Goal: Find specific page/section: Find specific page/section

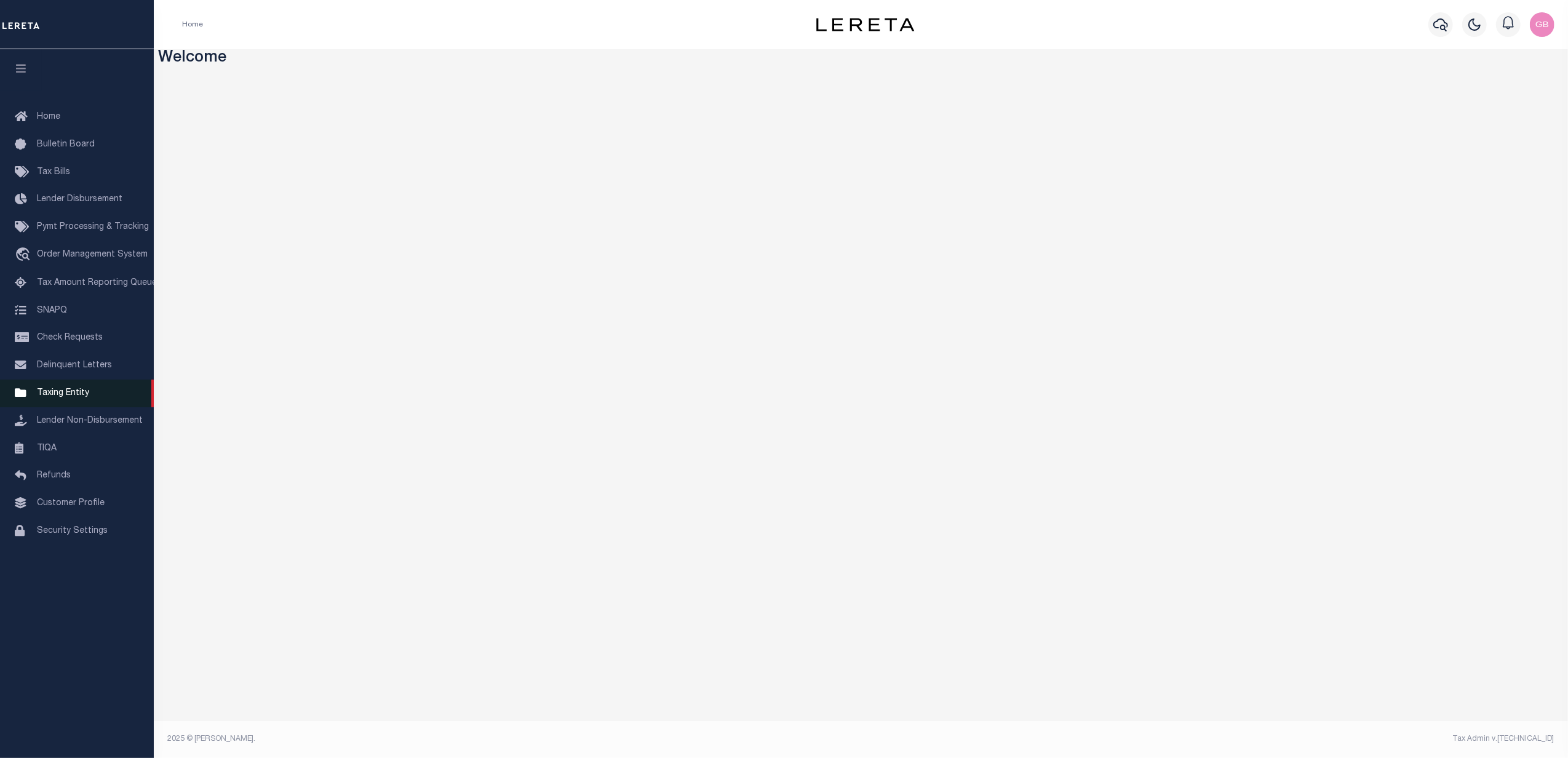
click at [63, 398] on span "Taxing Entity" at bounding box center [63, 392] width 52 height 8
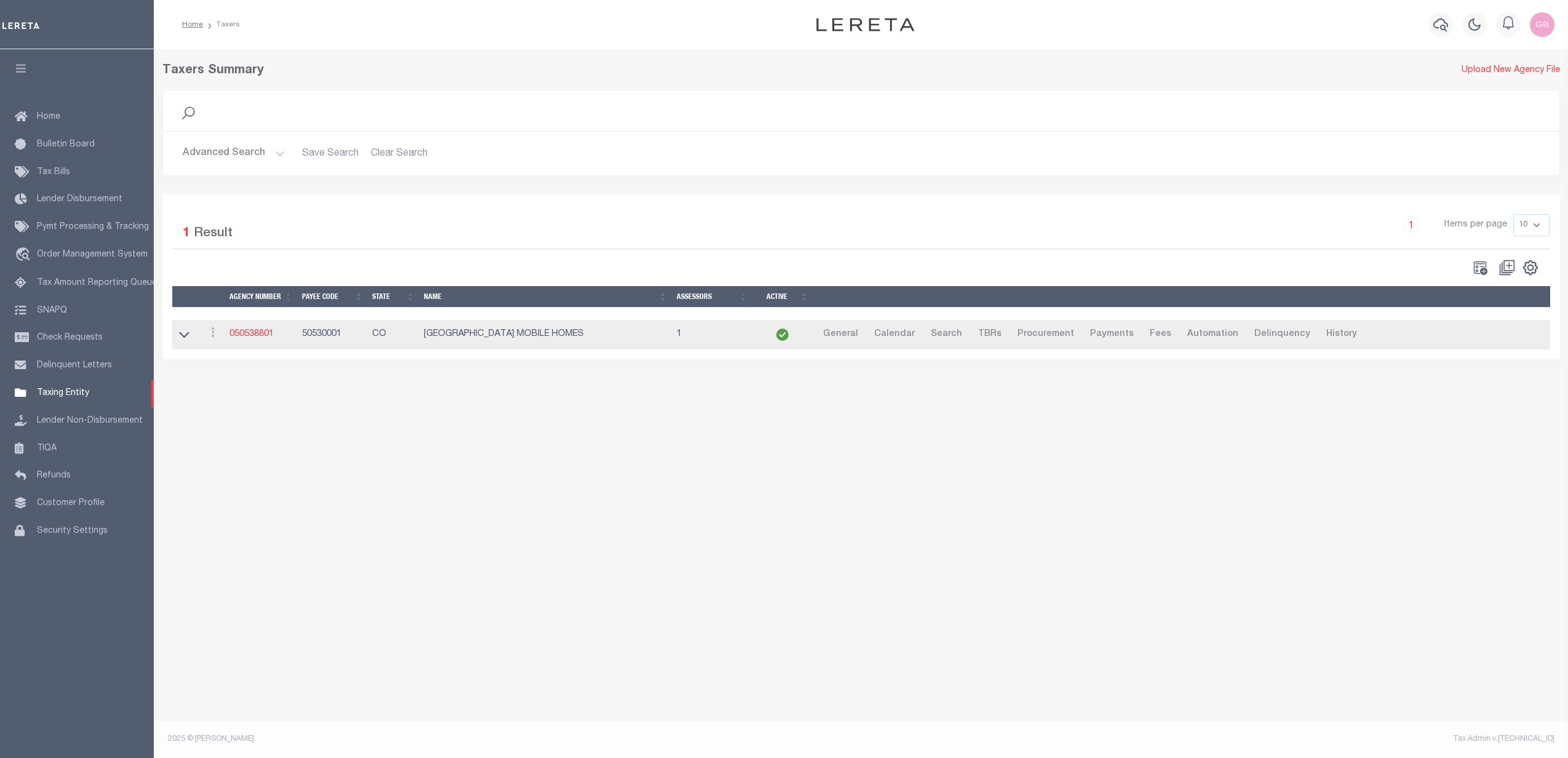
select select
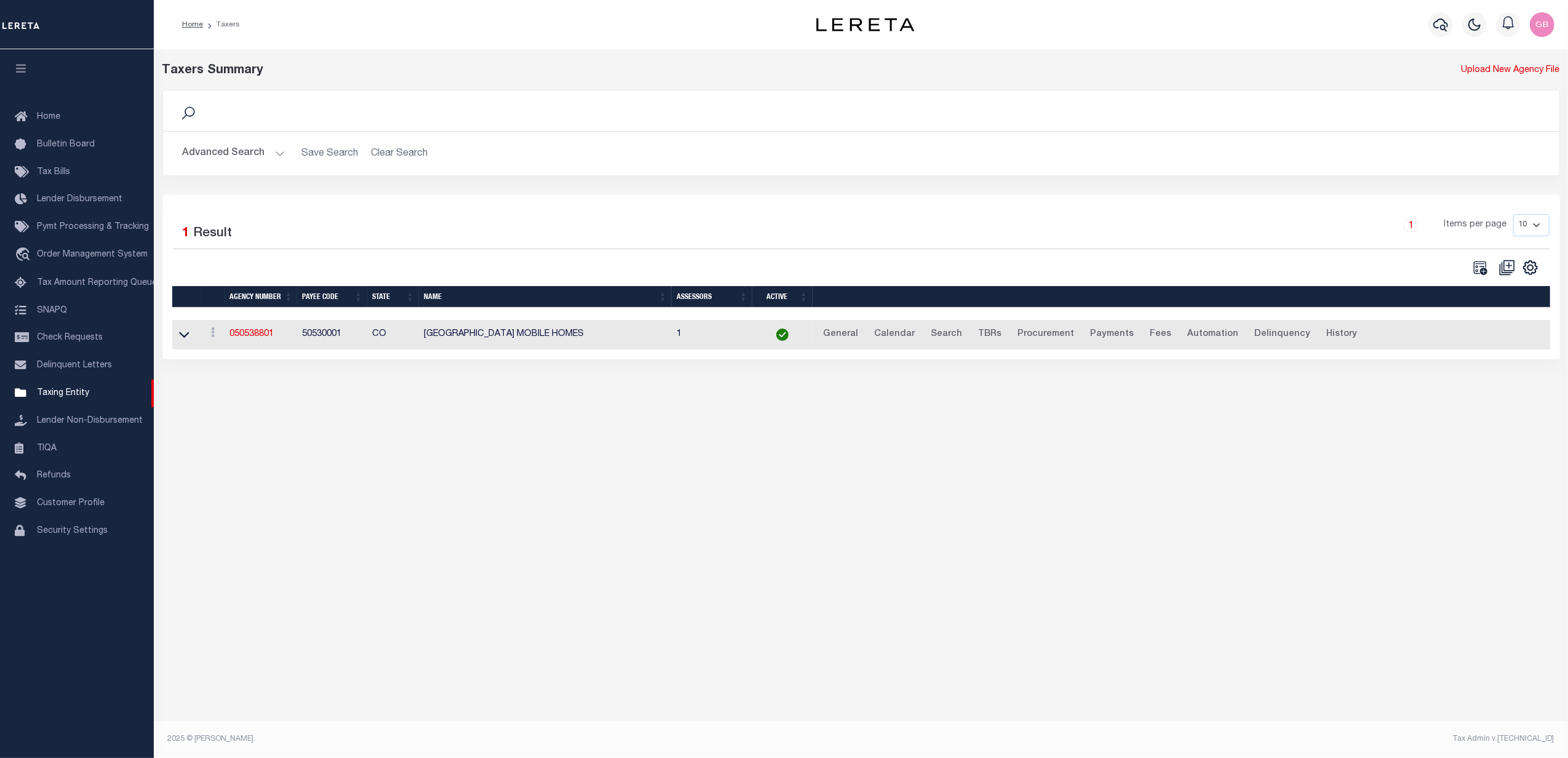
click at [283, 150] on h2 "Advanced Search Save Search Clear Search tblPayees_dynamictable_____DefaultSave…" at bounding box center [860, 153] width 1376 height 24
click at [274, 155] on button "Advanced Search" at bounding box center [234, 153] width 102 height 24
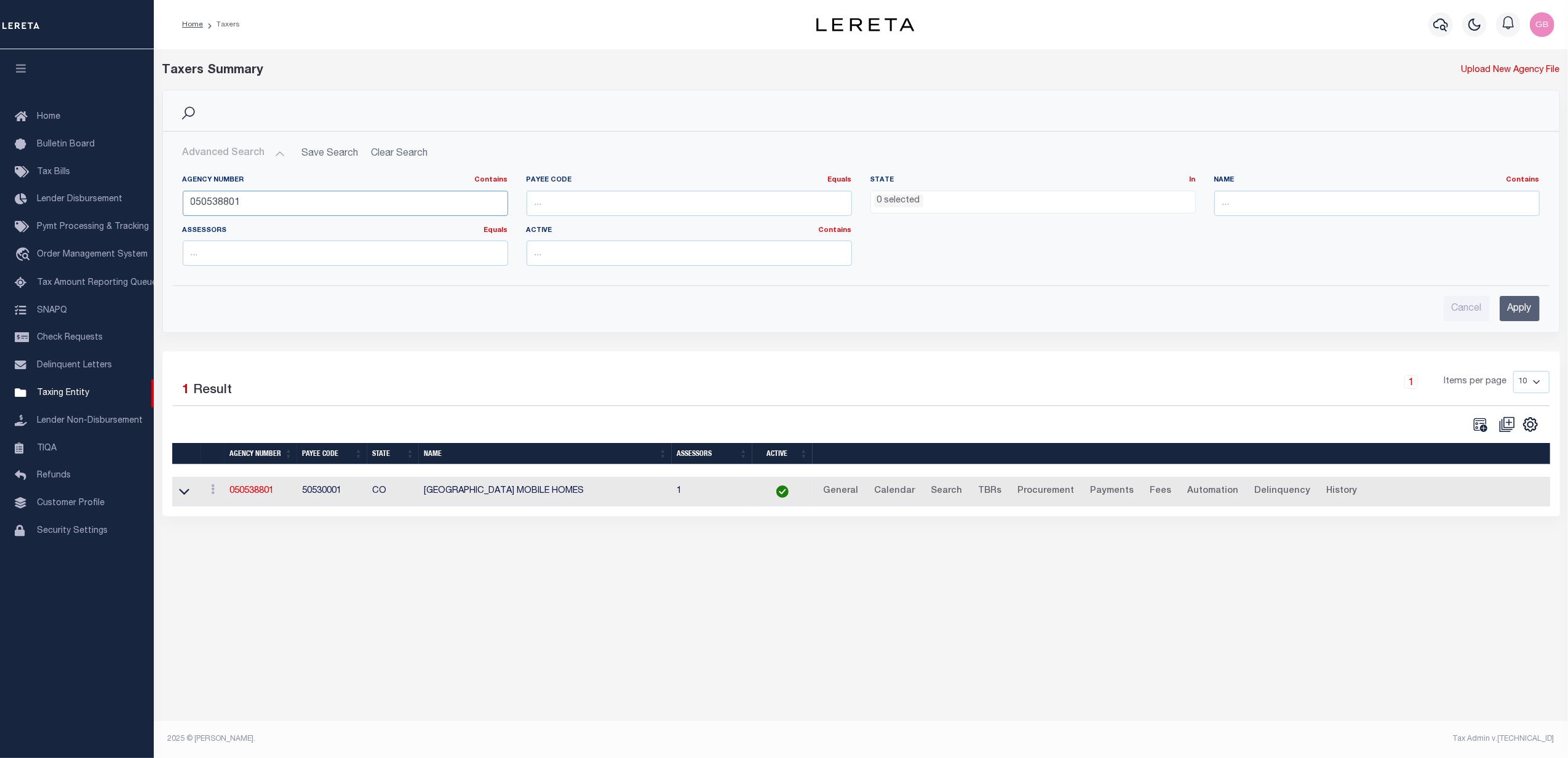
drag, startPoint x: 263, startPoint y: 201, endPoint x: 1223, endPoint y: 18, distance: 977.3
click at [67, 210] on div "Home Taxers Profile" at bounding box center [784, 366] width 1568 height 731
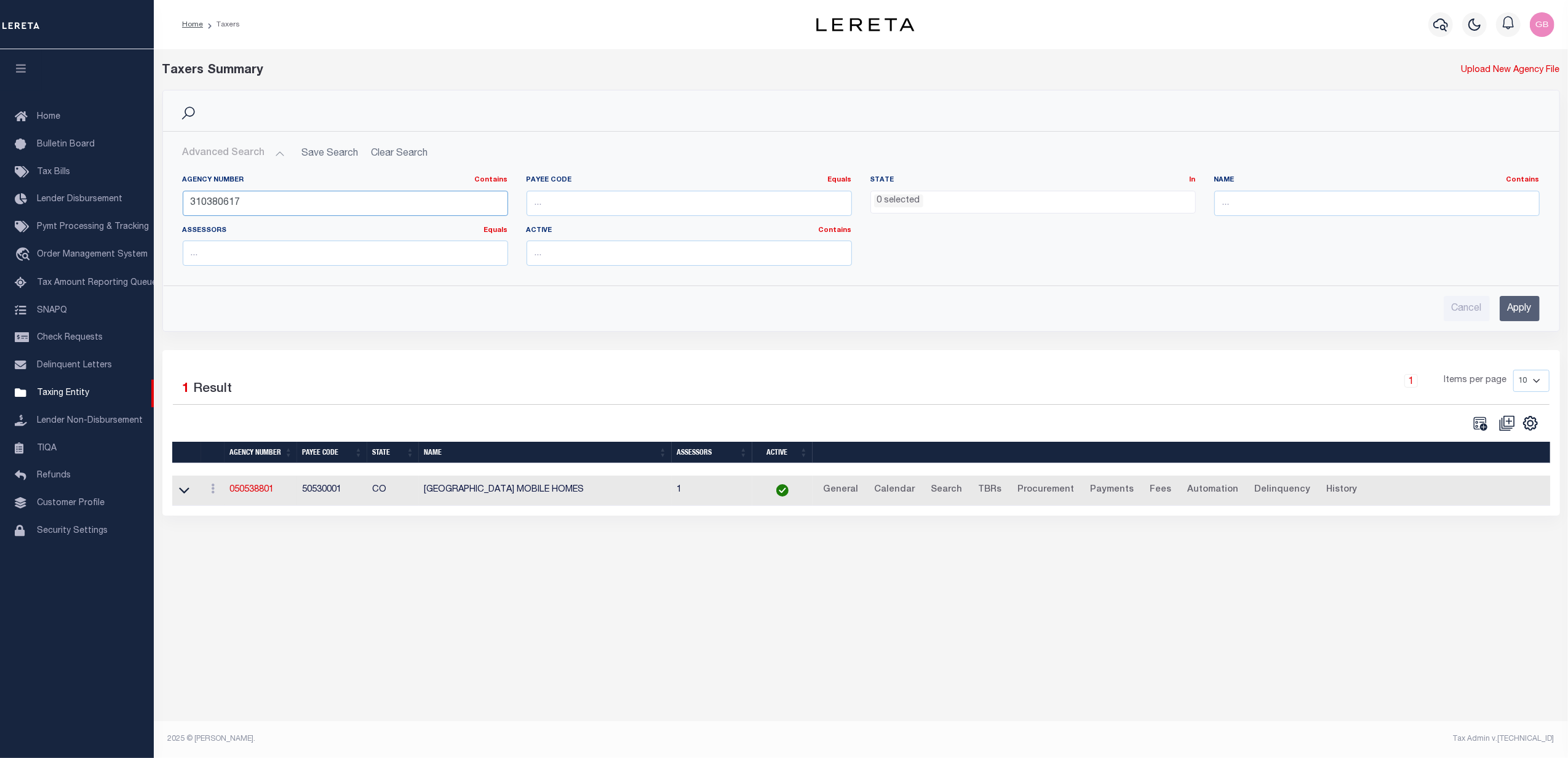
type input "310380617"
click at [1511, 312] on input "Apply" at bounding box center [1520, 308] width 40 height 25
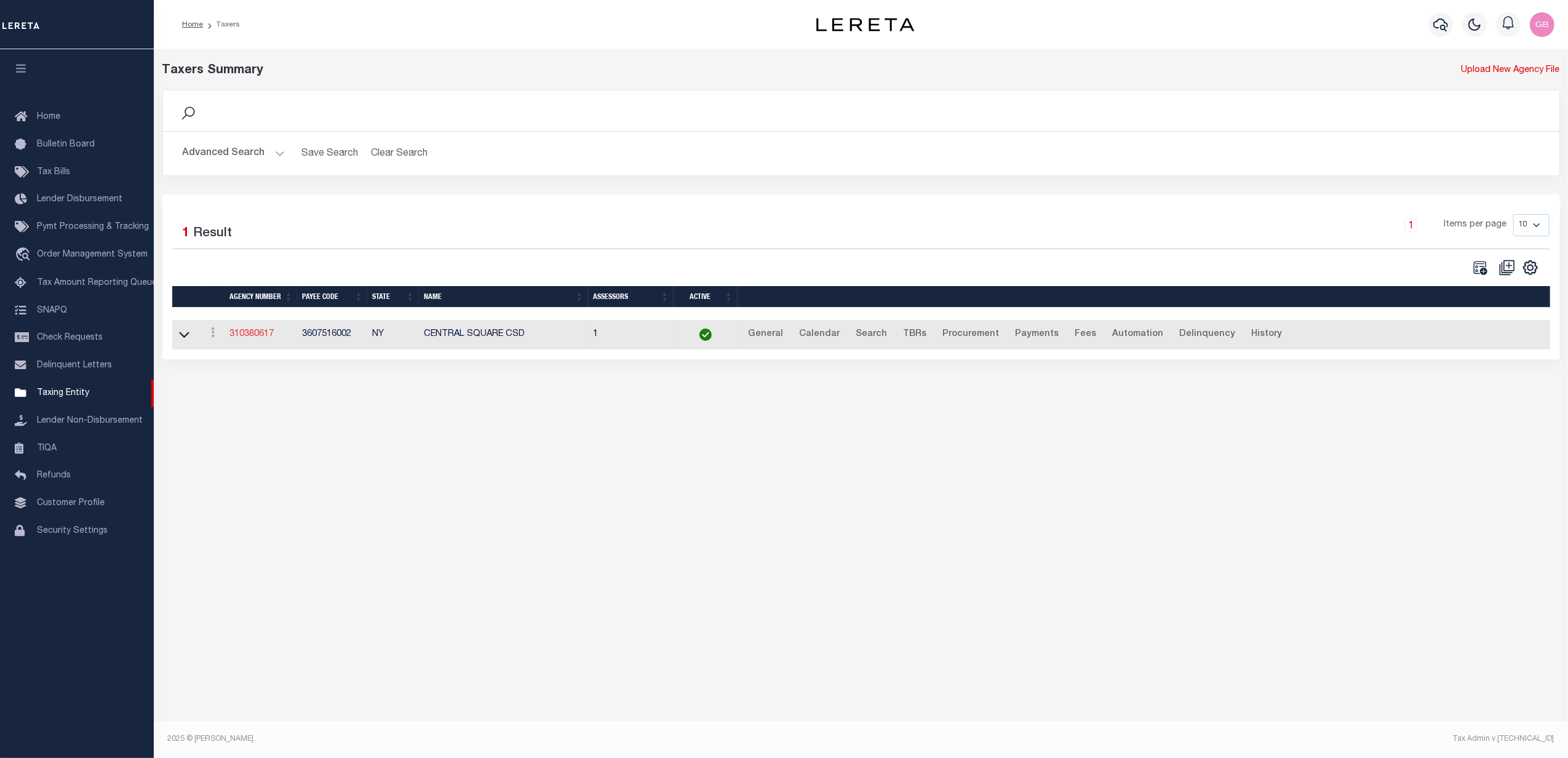
click at [247, 337] on link "310380617" at bounding box center [252, 334] width 44 height 8
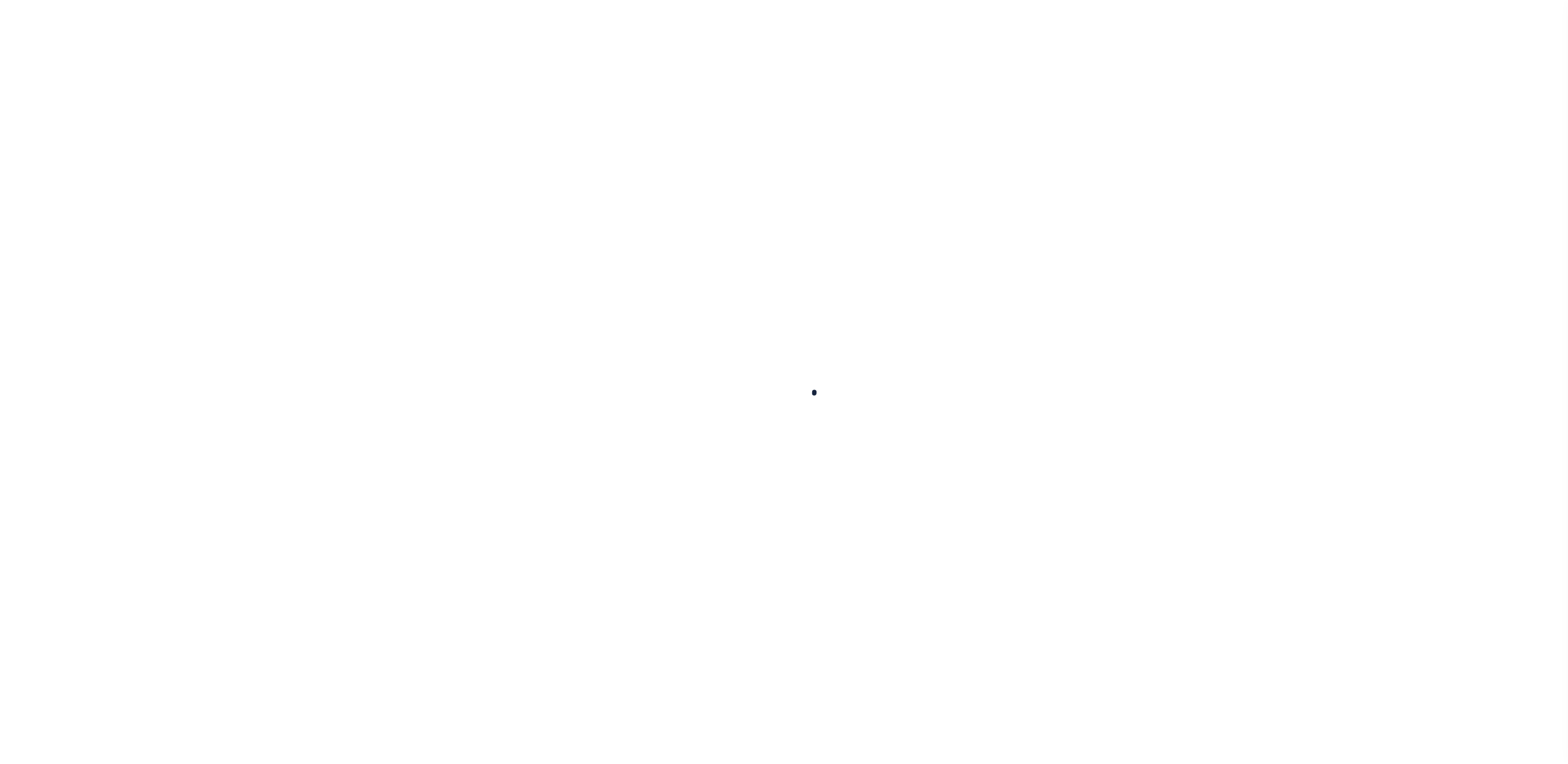
select select
checkbox input "false"
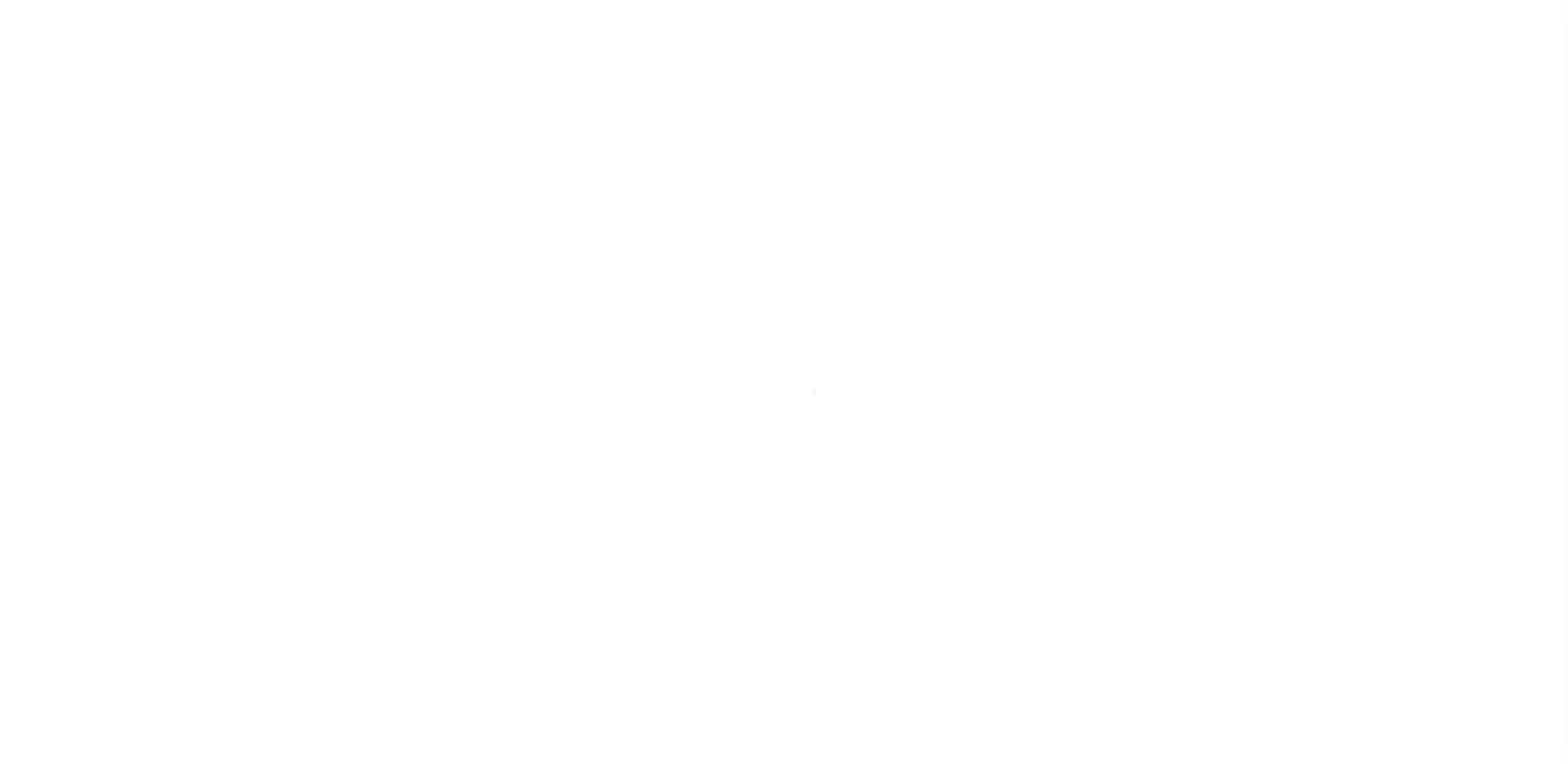
checkbox input "false"
type input "3607516002"
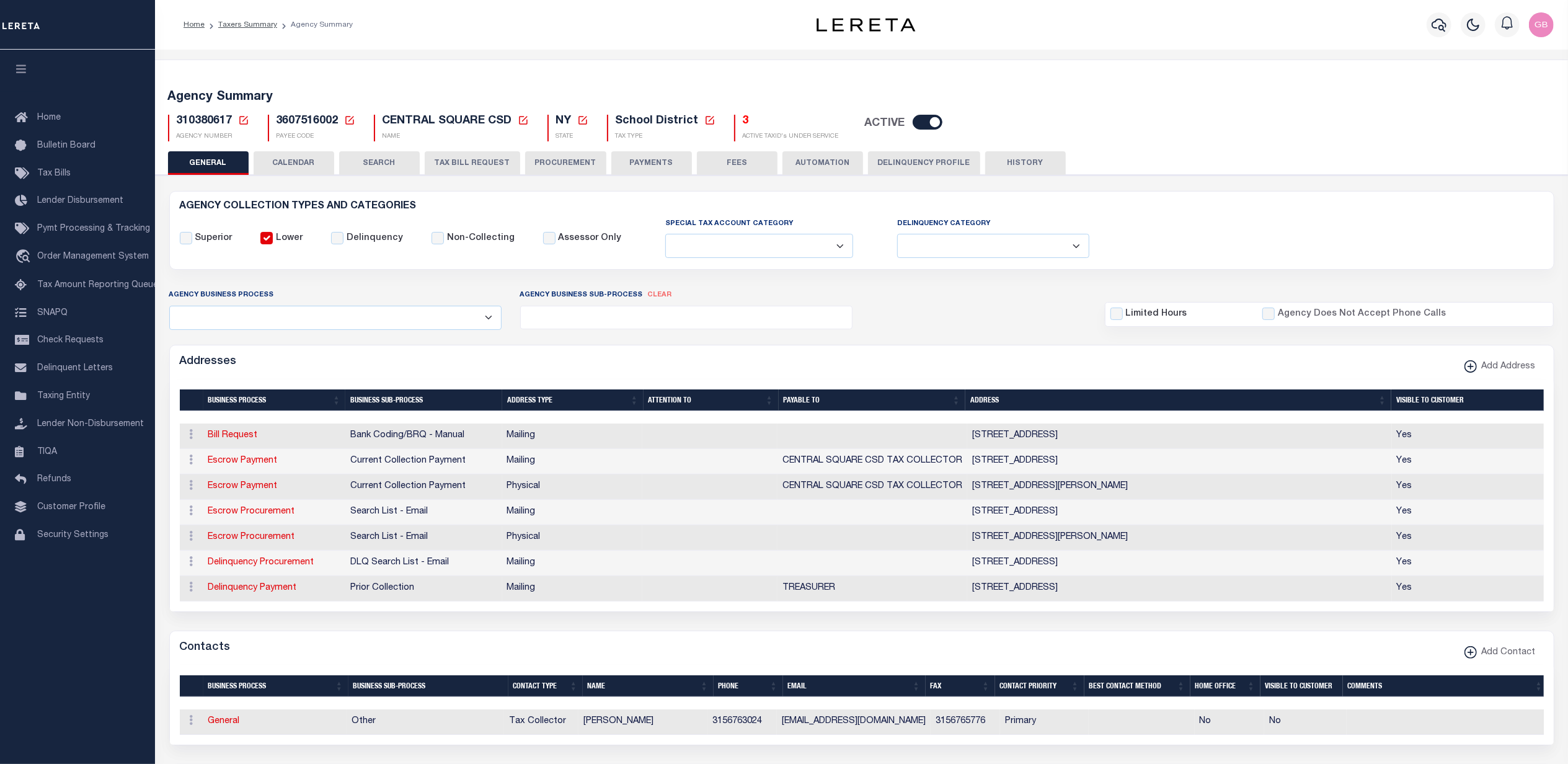
click at [921, 167] on button "Delinquency Profile" at bounding box center [924, 163] width 112 height 24
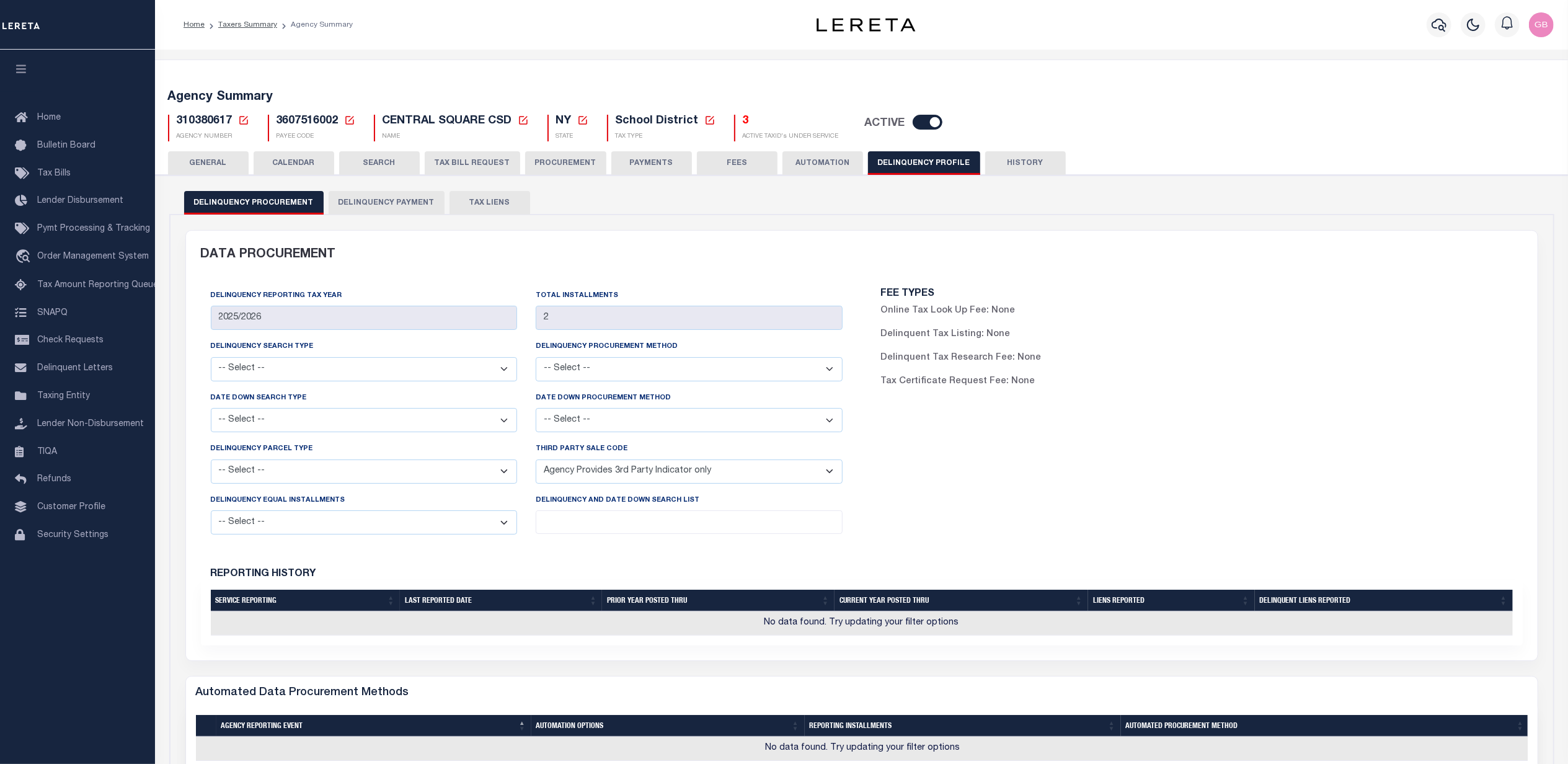
click at [410, 201] on button "Delinquency Payment" at bounding box center [386, 202] width 116 height 24
